Goal: Transaction & Acquisition: Subscribe to service/newsletter

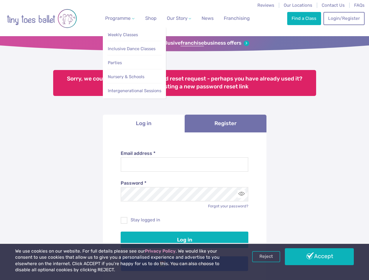
click at [119, 18] on span "Programme" at bounding box center [117, 18] width 25 height 6
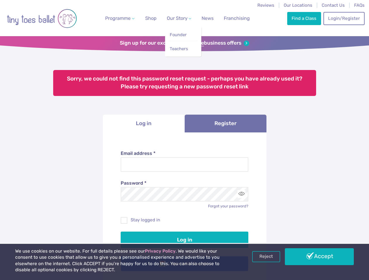
click at [174, 18] on span "Our Story" at bounding box center [177, 18] width 21 height 6
click at [184, 43] on strong "franchise" at bounding box center [191, 43] width 23 height 6
click at [0, 0] on input "Your Email Address *" at bounding box center [0, 0] width 0 height 0
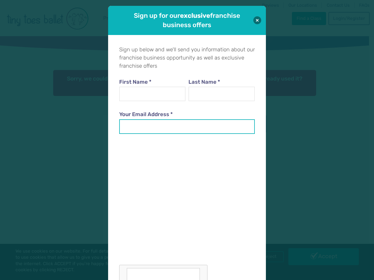
click at [225, 124] on input "Your Email Address *" at bounding box center [187, 126] width 136 height 15
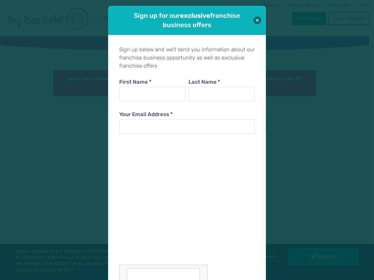
click at [241, 194] on div at bounding box center [187, 212] width 136 height 143
click at [266, 257] on div "Sign up for our exclusive franchise business offers Sign up below and we'll sen…" at bounding box center [187, 140] width 374 height 280
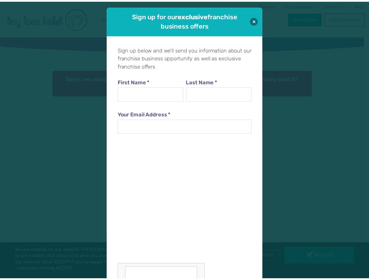
scroll to position [6, 0]
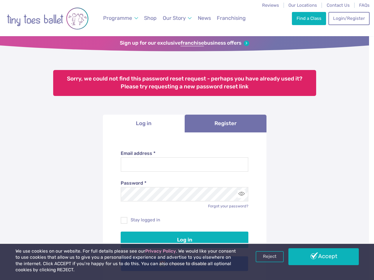
click at [319, 257] on div "Sign up for our exclusive franchise business offers Sign up below and we'll sen…" at bounding box center [187, 140] width 374 height 280
